Goal: Information Seeking & Learning: Learn about a topic

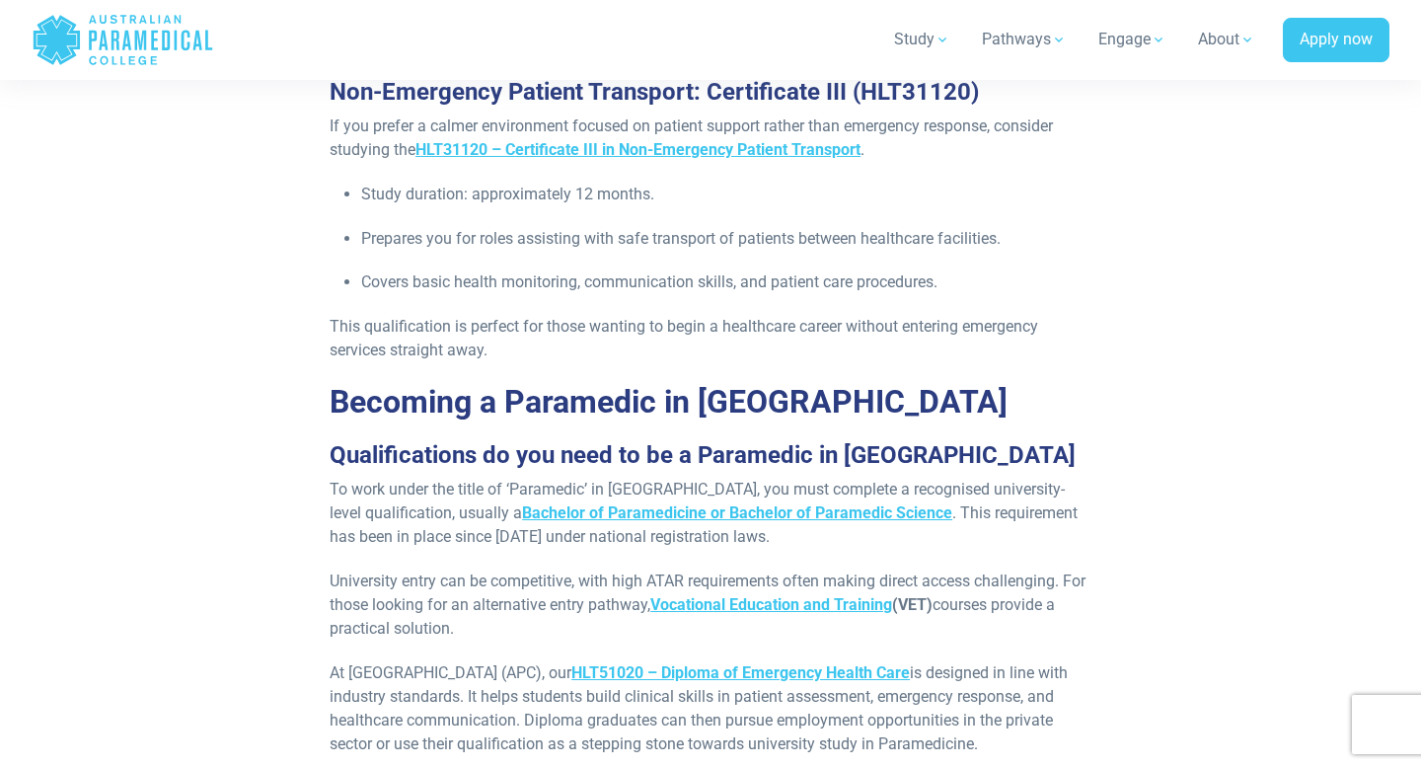
scroll to position [2806, 0]
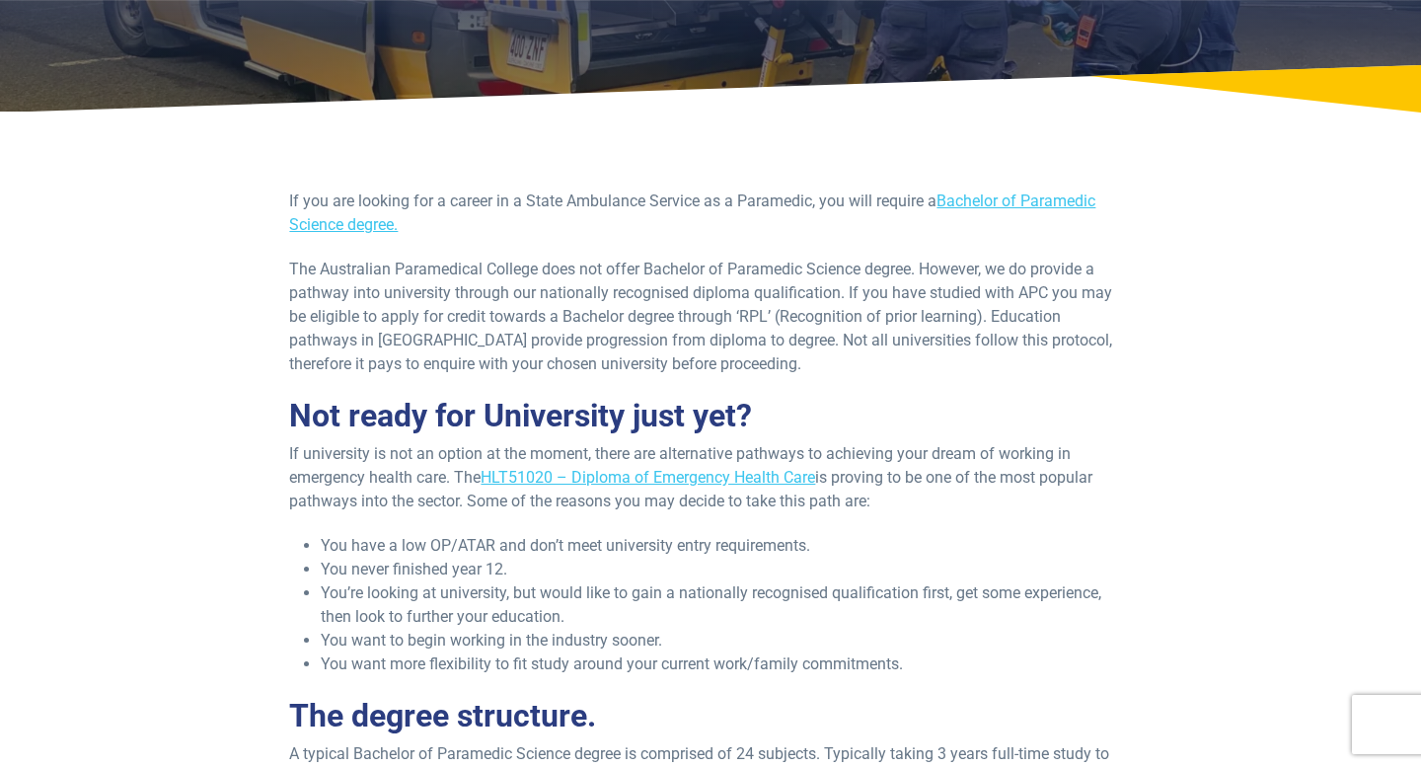
scroll to position [170, 0]
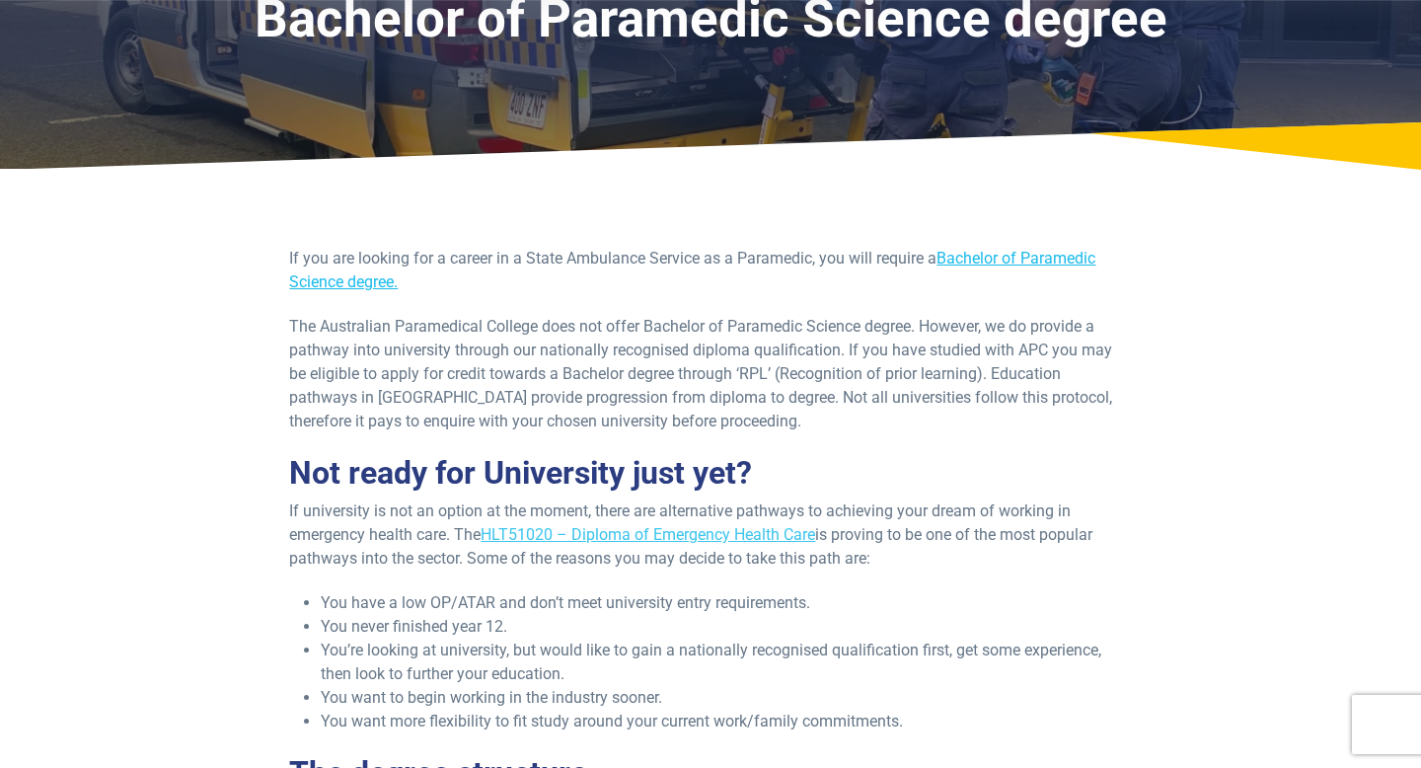
click at [993, 263] on link "Bachelor of Paramedic Science degree." at bounding box center [692, 270] width 806 height 42
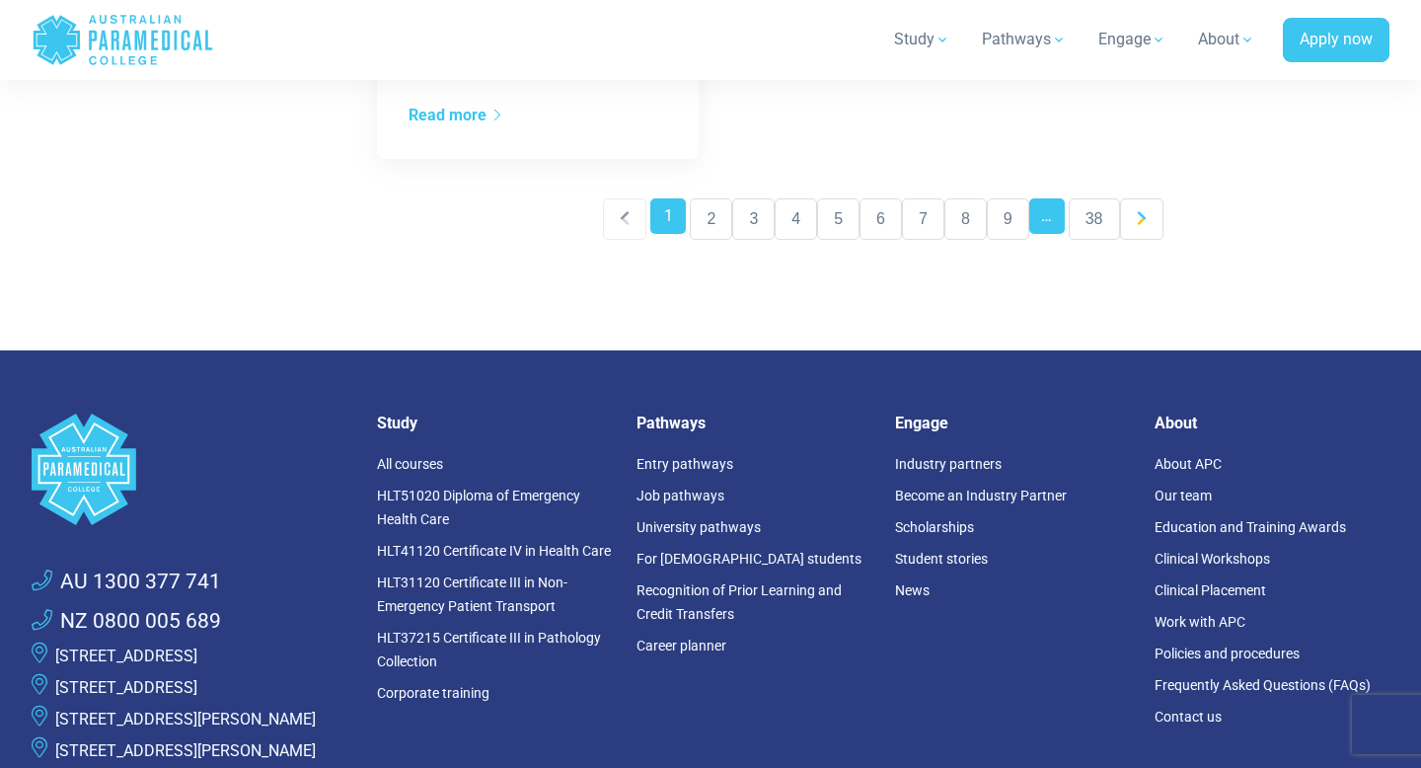
scroll to position [2581, 0]
